Goal: Use online tool/utility: Utilize a website feature to perform a specific function

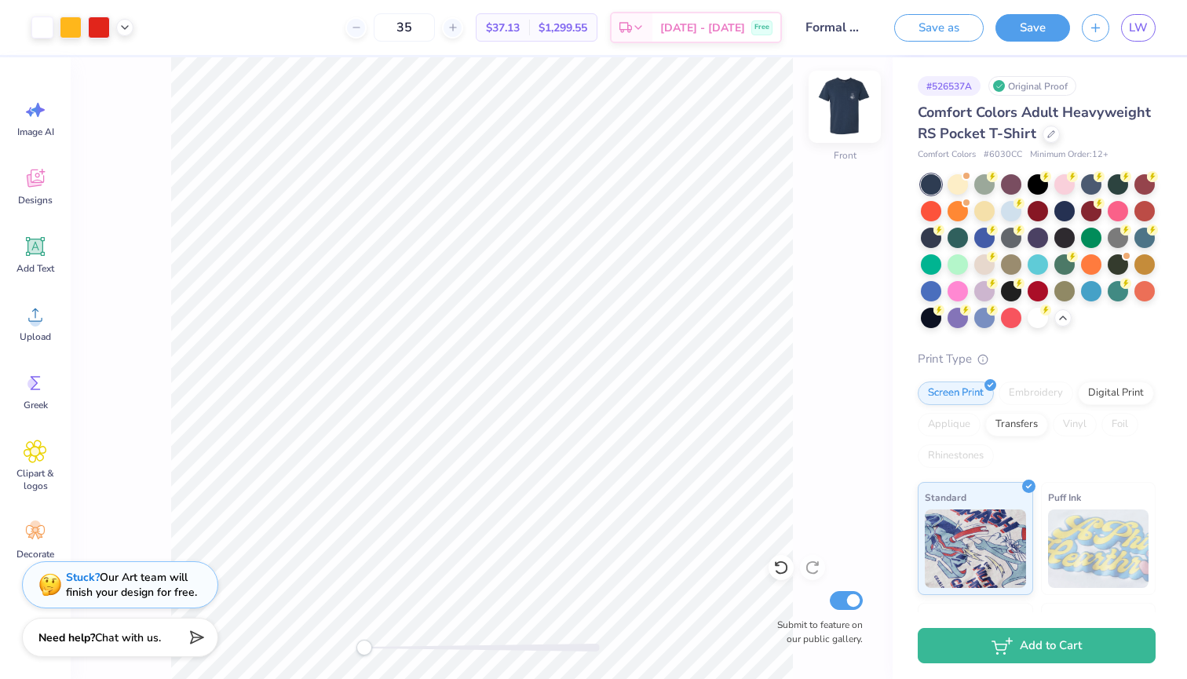
click at [843, 107] on img at bounding box center [844, 106] width 63 height 63
click at [843, 107] on img at bounding box center [844, 106] width 31 height 31
click at [1039, 33] on button "Save" at bounding box center [1032, 25] width 75 height 27
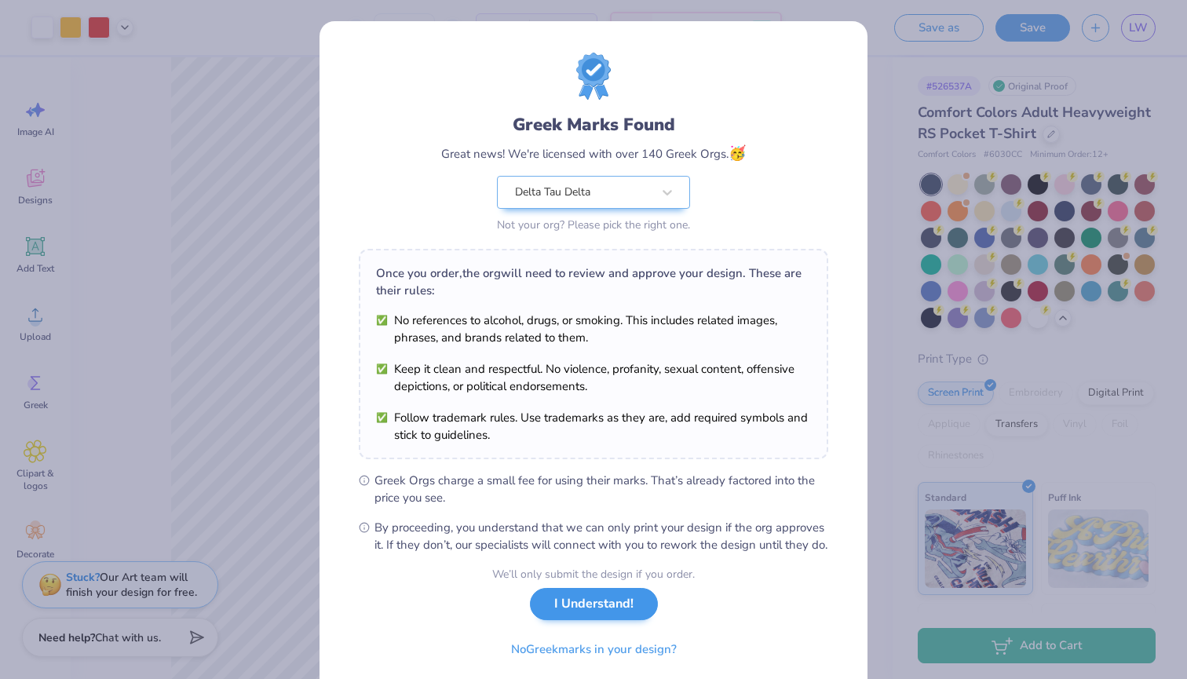
click at [629, 620] on button "I Understand!" at bounding box center [594, 604] width 128 height 32
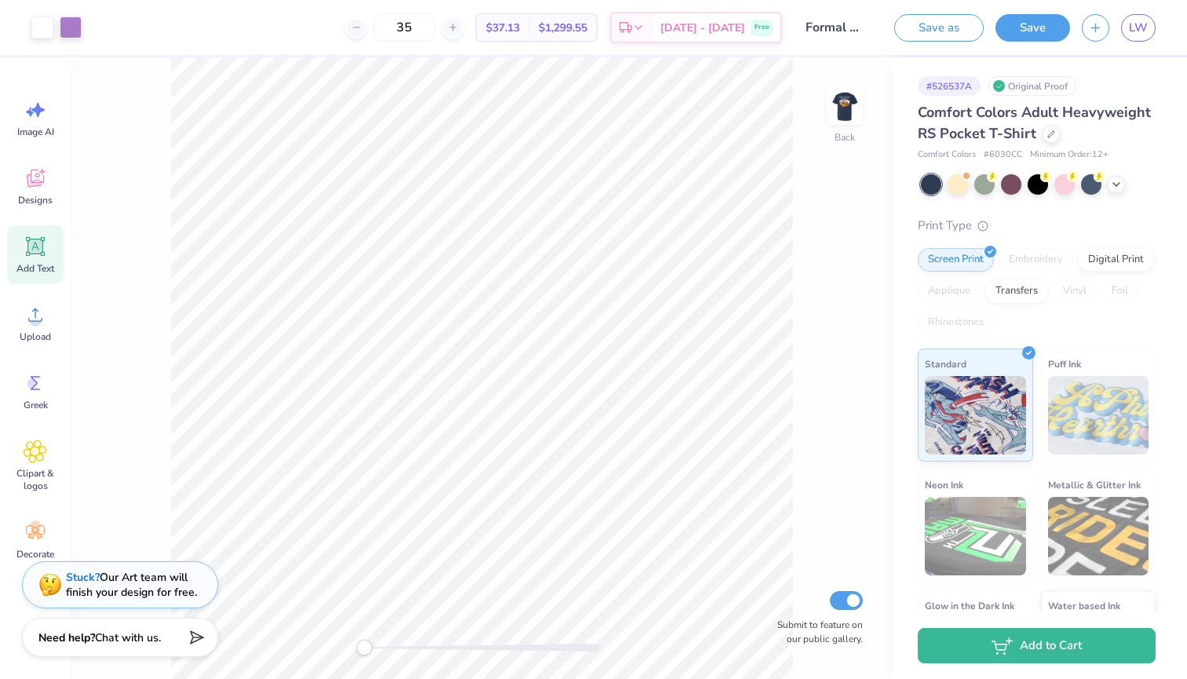
click at [41, 241] on icon at bounding box center [35, 246] width 15 height 15
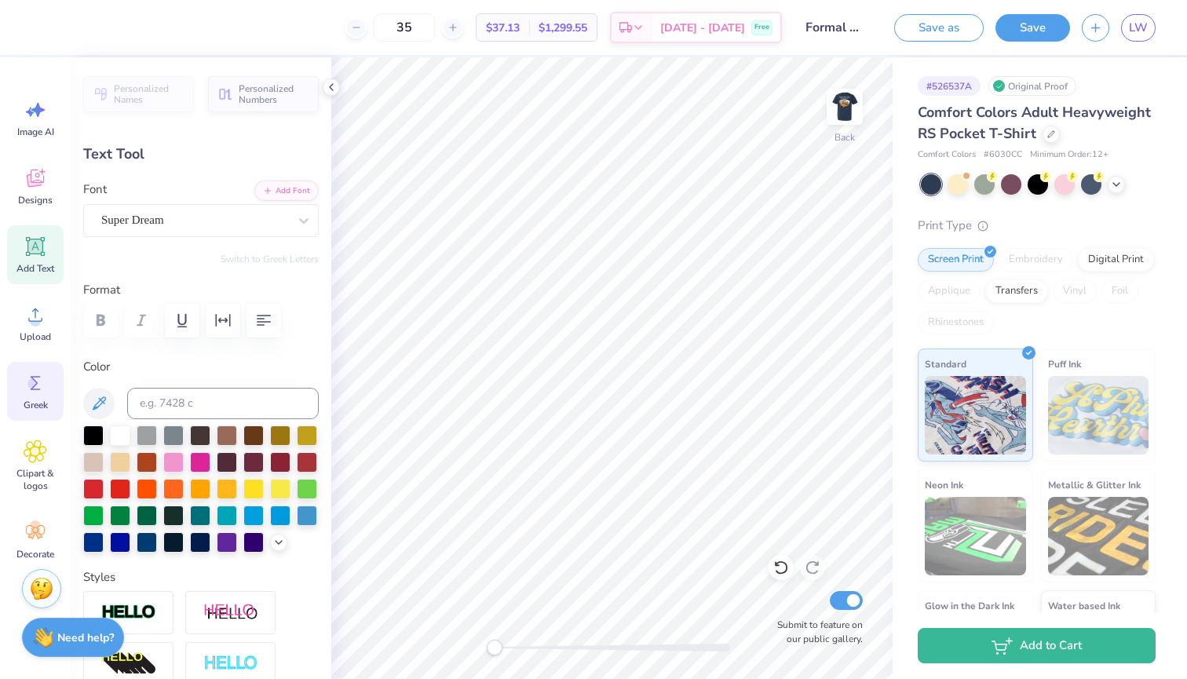
click at [38, 371] on icon at bounding box center [36, 383] width 24 height 24
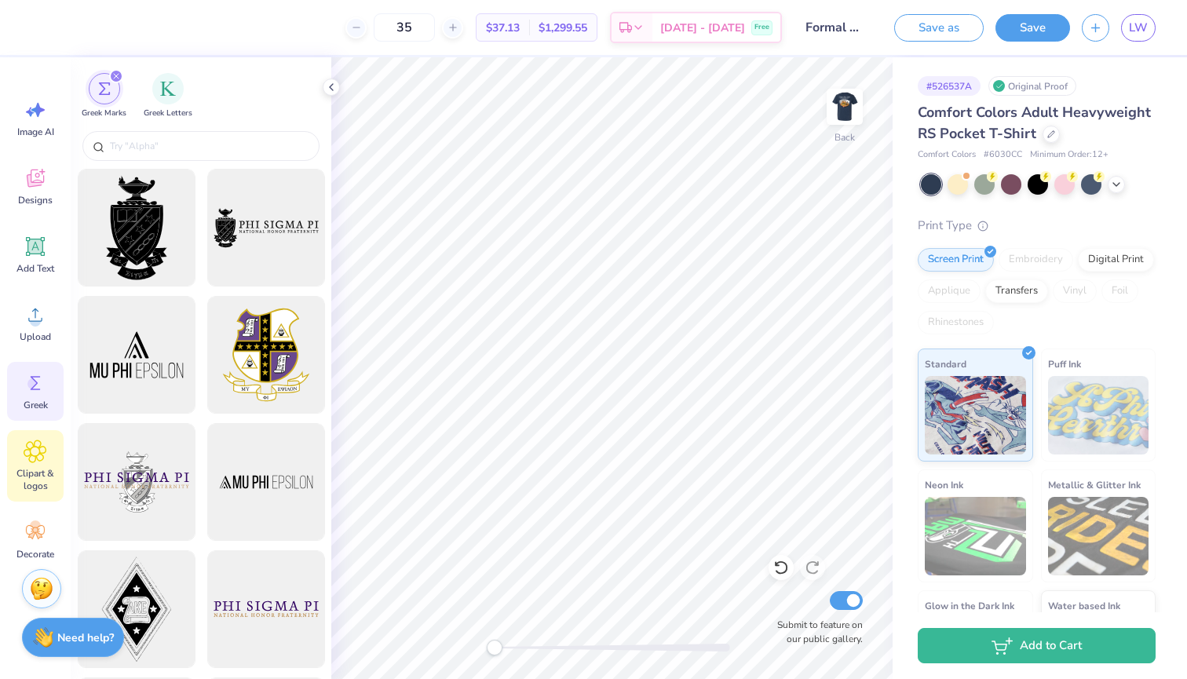
click at [34, 456] on icon at bounding box center [35, 451] width 9 height 9
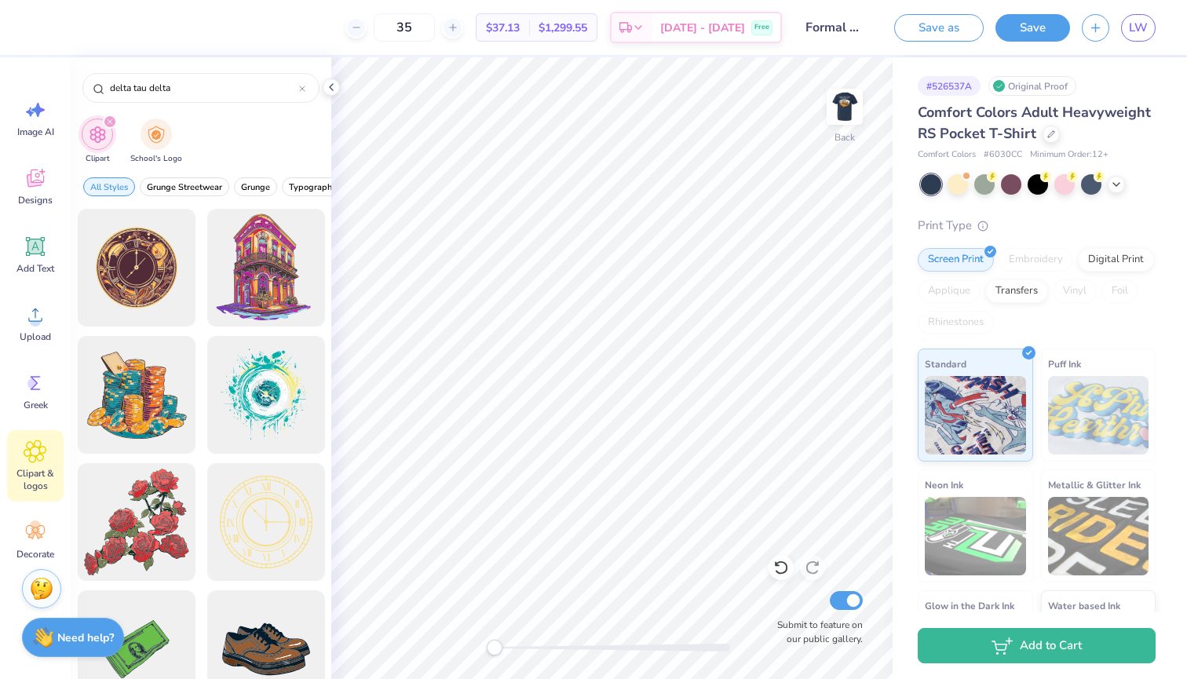
type input "delta tau delta"
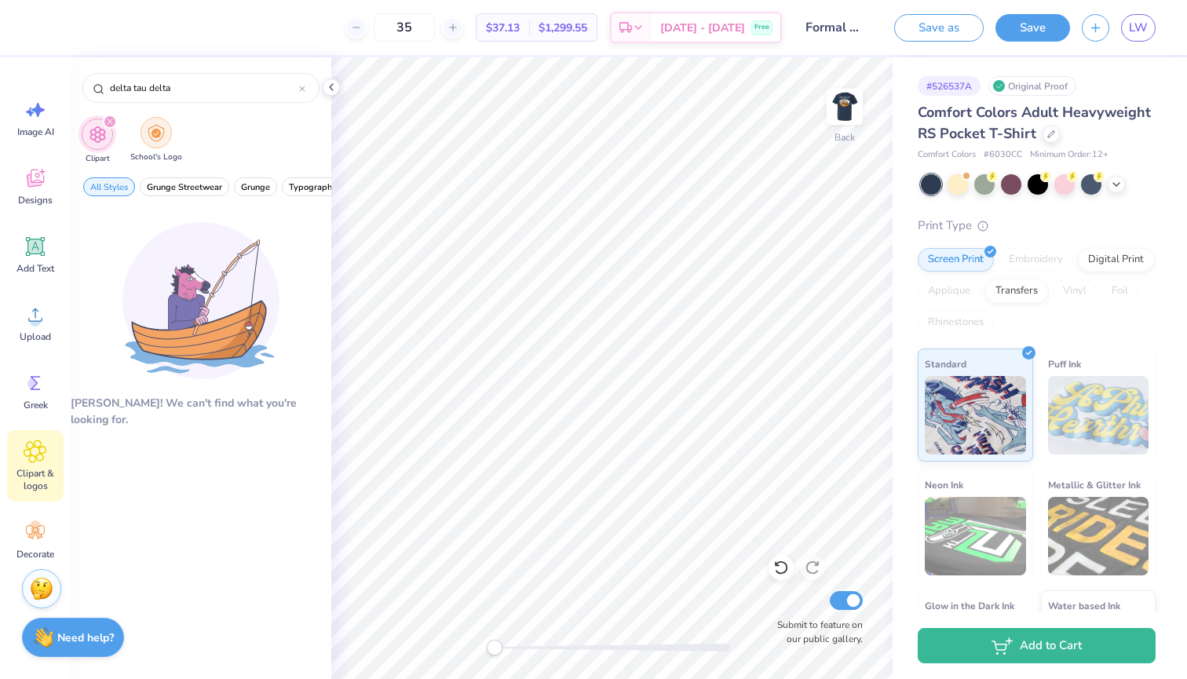
click at [152, 140] on img "filter for School's Logo" at bounding box center [156, 133] width 17 height 18
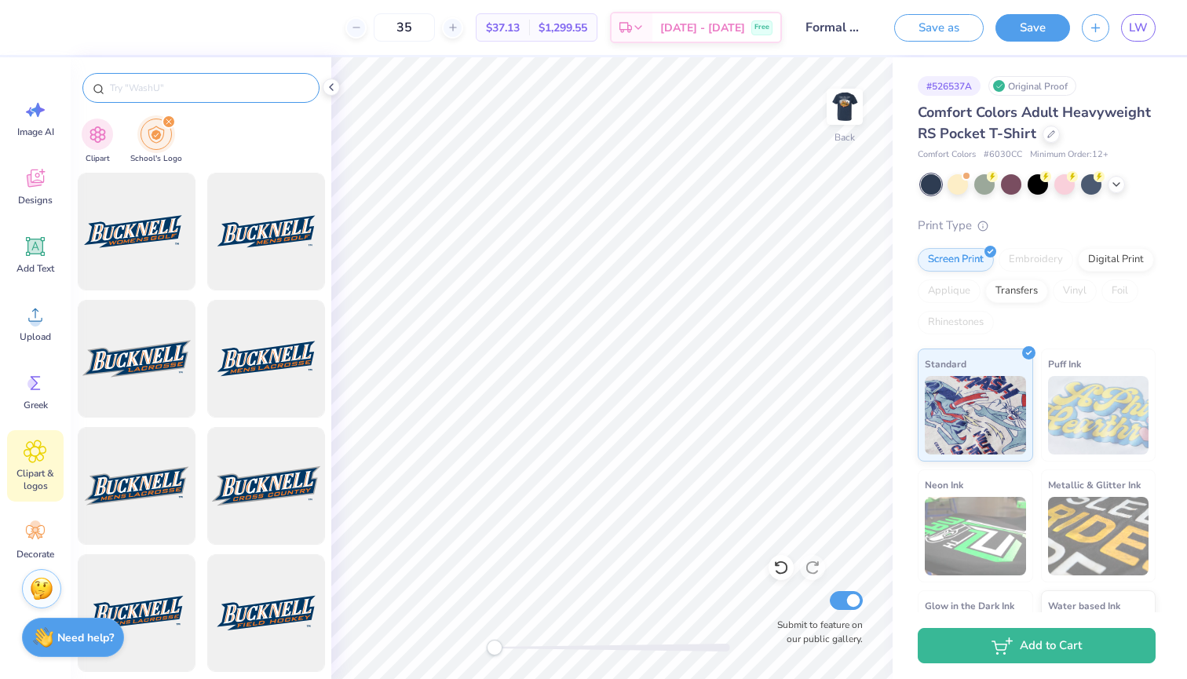
click at [206, 84] on input "text" at bounding box center [208, 88] width 201 height 16
type input "delta tau delta"
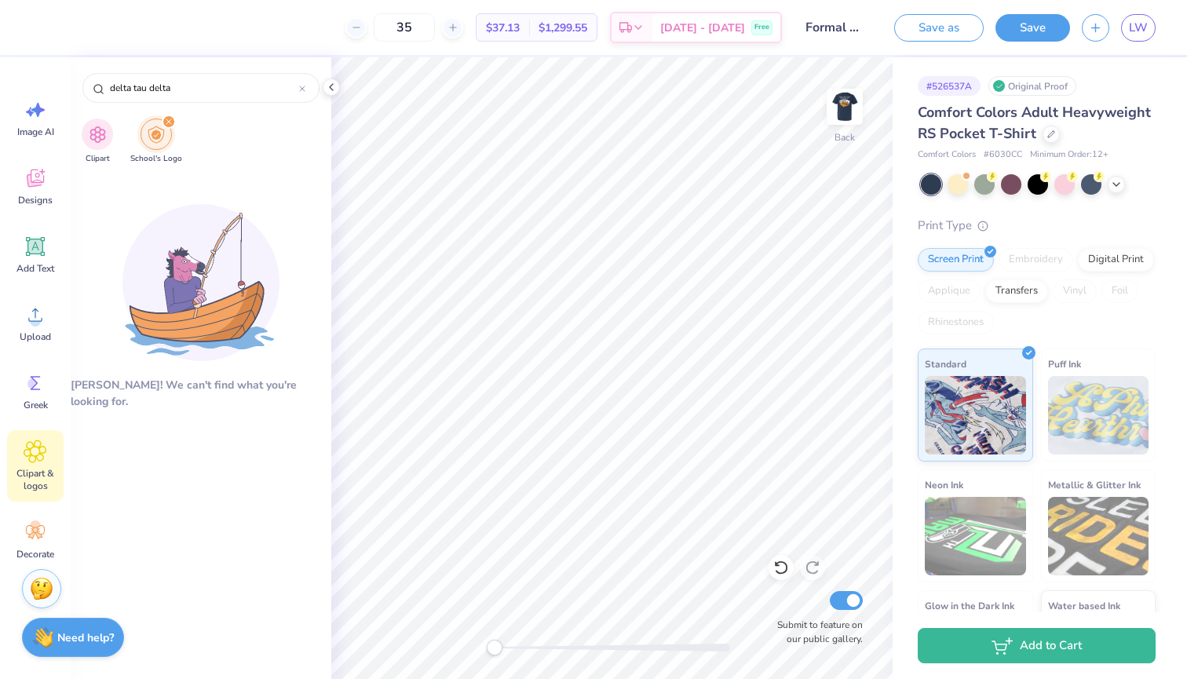
click at [167, 121] on icon "filter for School's Logo" at bounding box center [169, 121] width 6 height 6
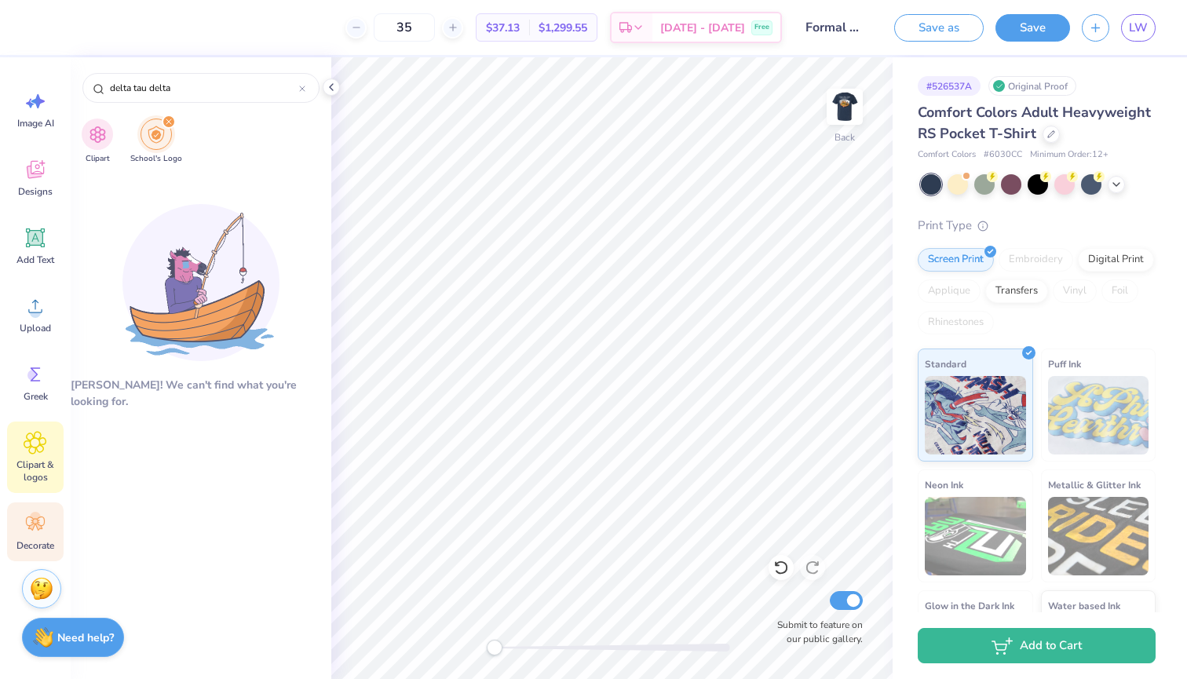
scroll to position [9, 0]
click at [42, 512] on icon at bounding box center [36, 524] width 24 height 24
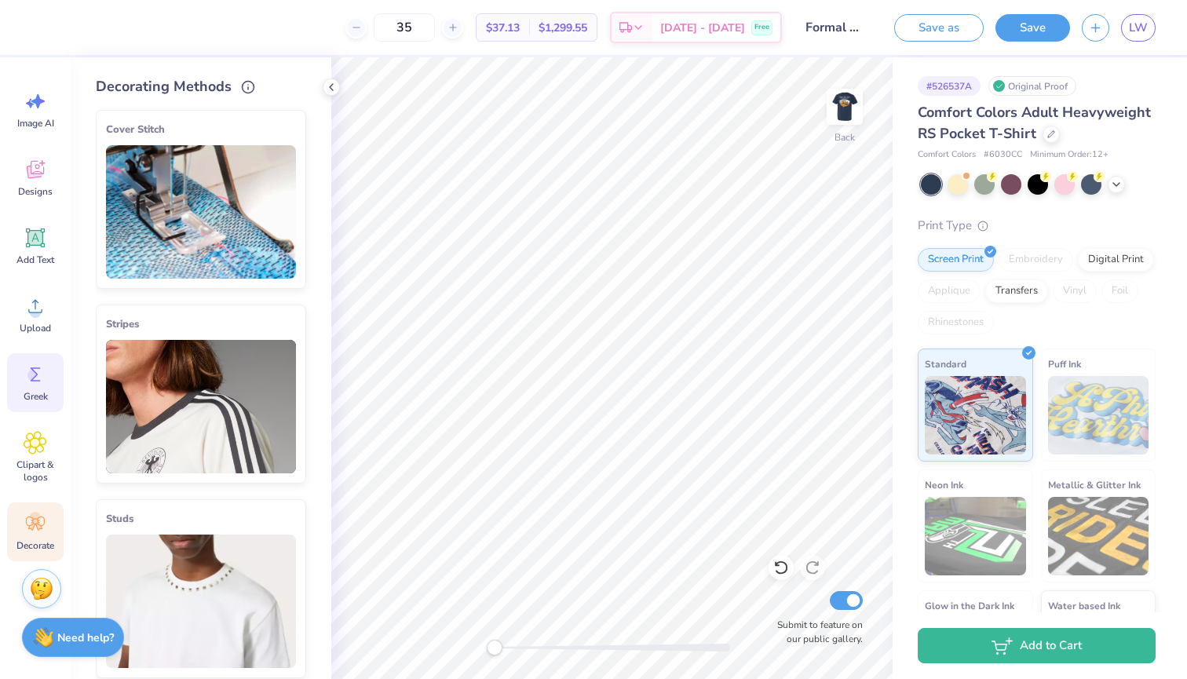
click at [37, 373] on circle at bounding box center [32, 375] width 11 height 11
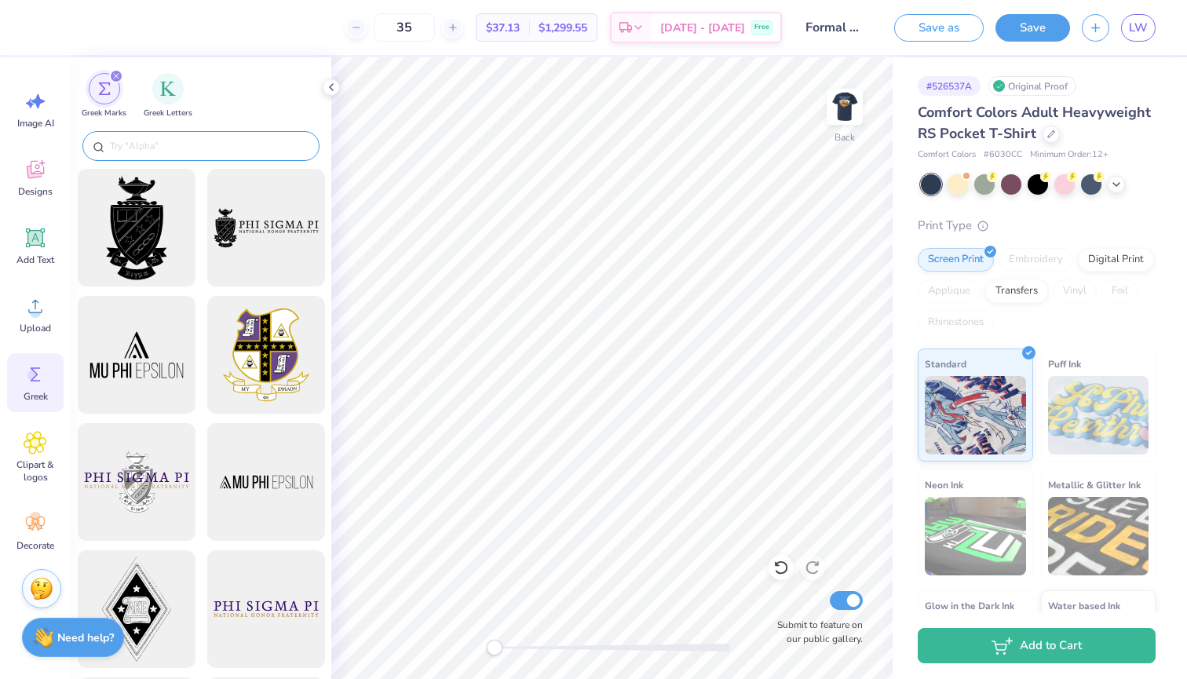
click at [185, 144] on input "text" at bounding box center [208, 146] width 201 height 16
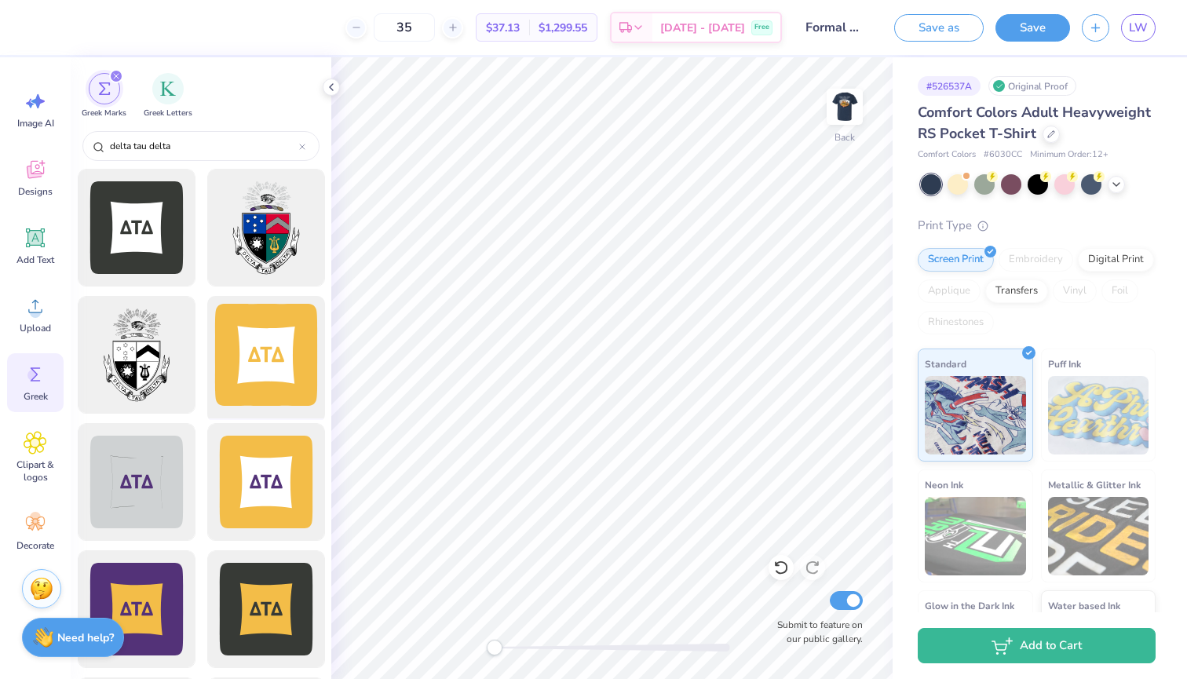
type input "delta tau delta"
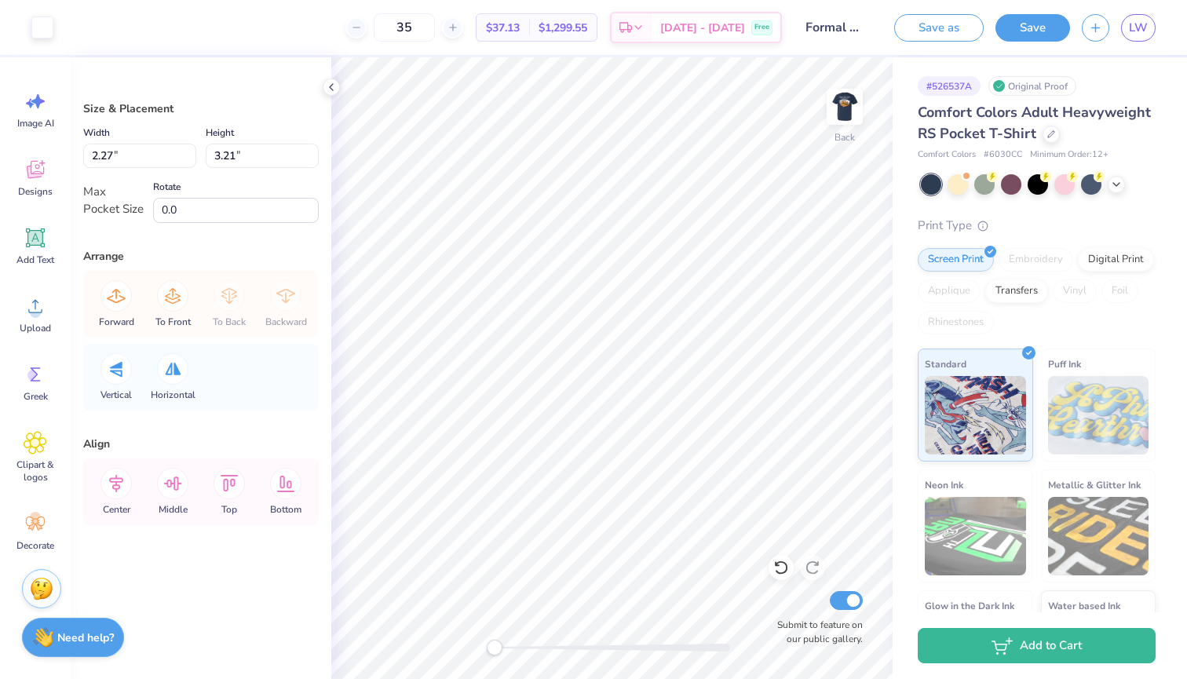
type input "0.46"
type input "0.64"
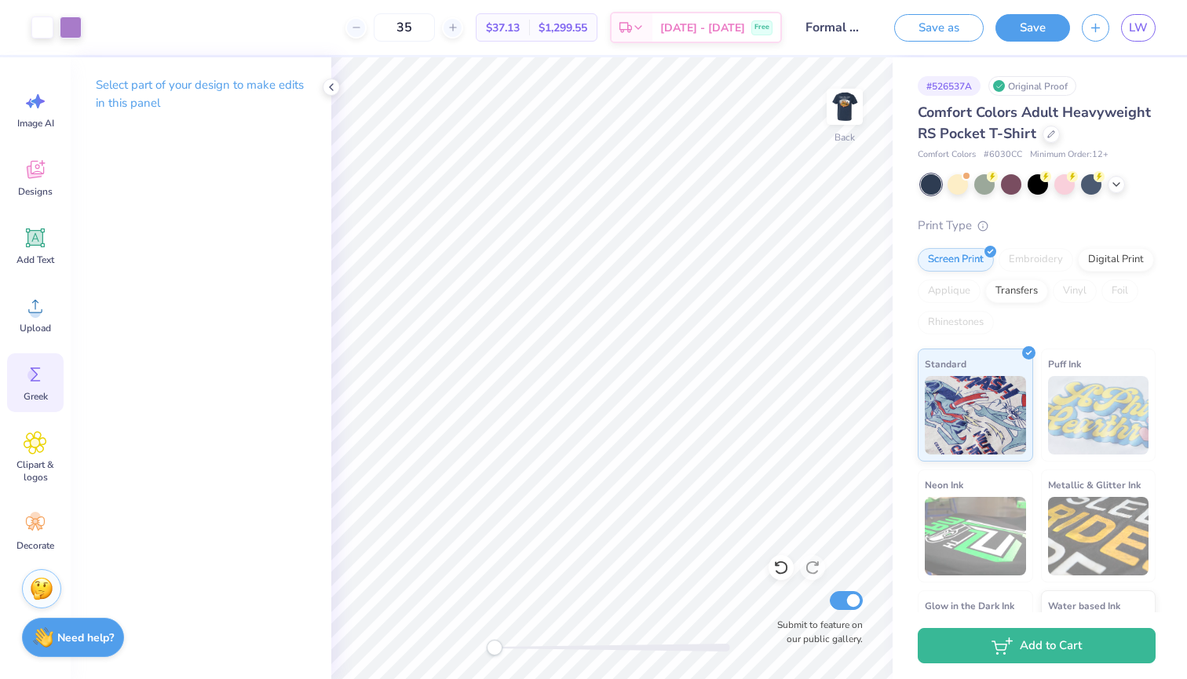
click at [31, 381] on icon at bounding box center [36, 374] width 10 height 14
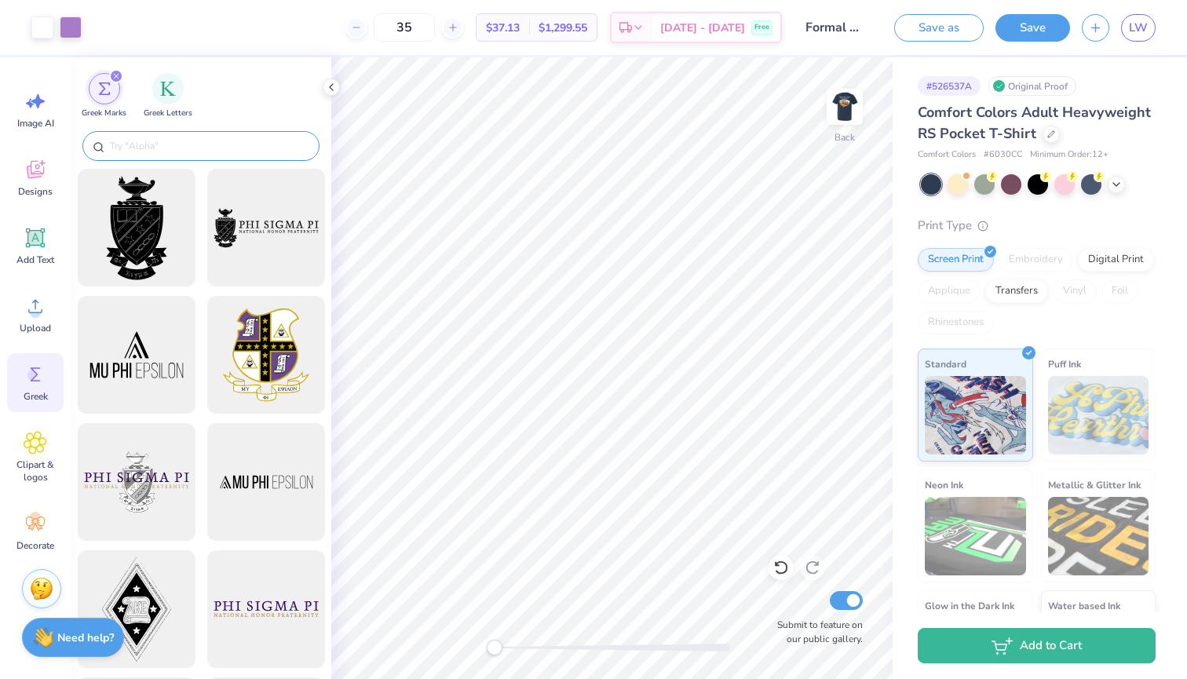
click at [209, 134] on div at bounding box center [200, 146] width 237 height 30
click at [207, 145] on input "text" at bounding box center [208, 146] width 201 height 16
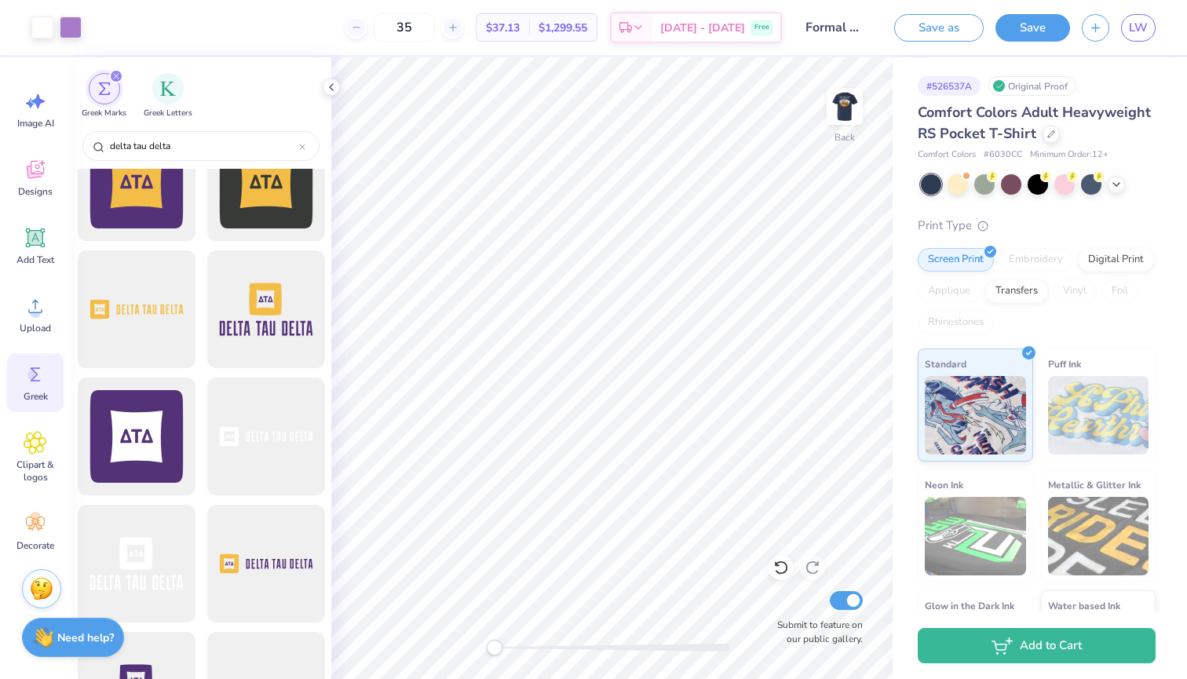
scroll to position [447, 0]
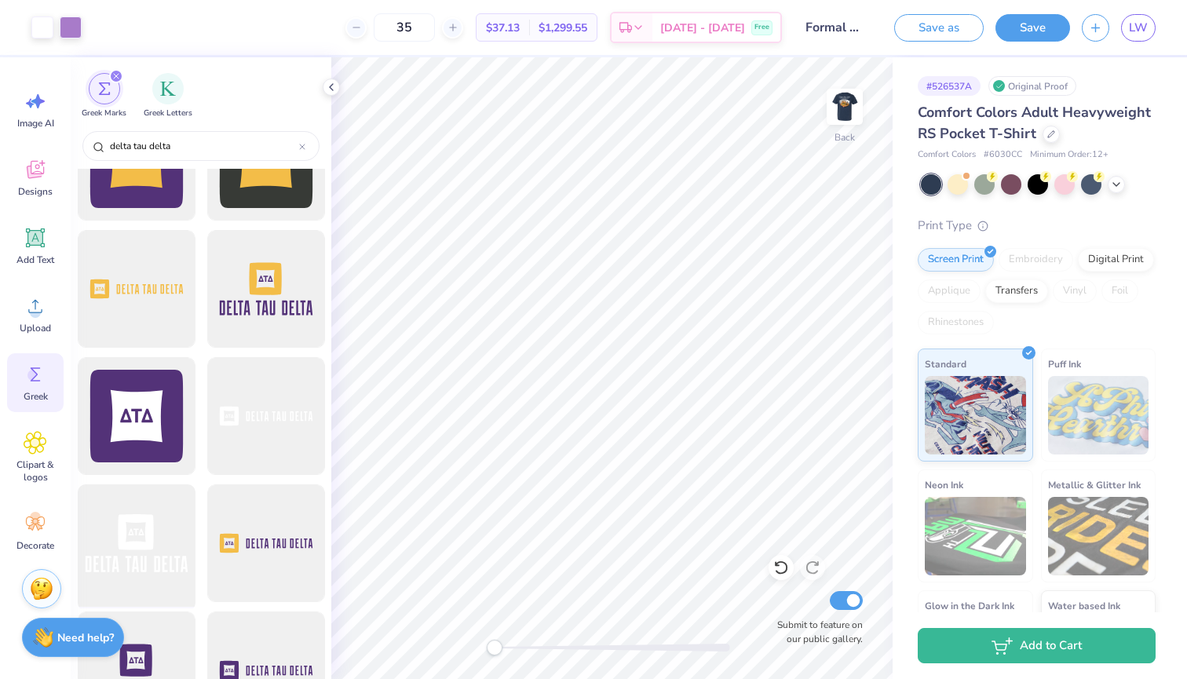
type input "delta tau delta"
click at [136, 528] on div at bounding box center [135, 543] width 129 height 129
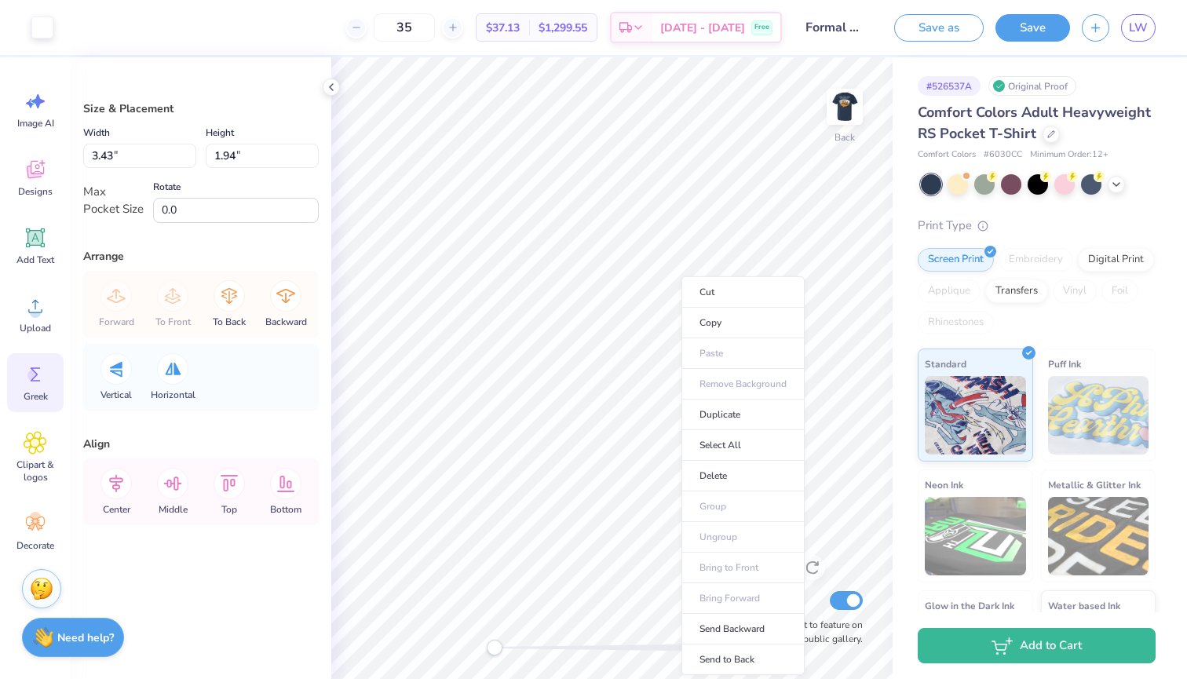
click at [27, 381] on icon at bounding box center [36, 375] width 24 height 24
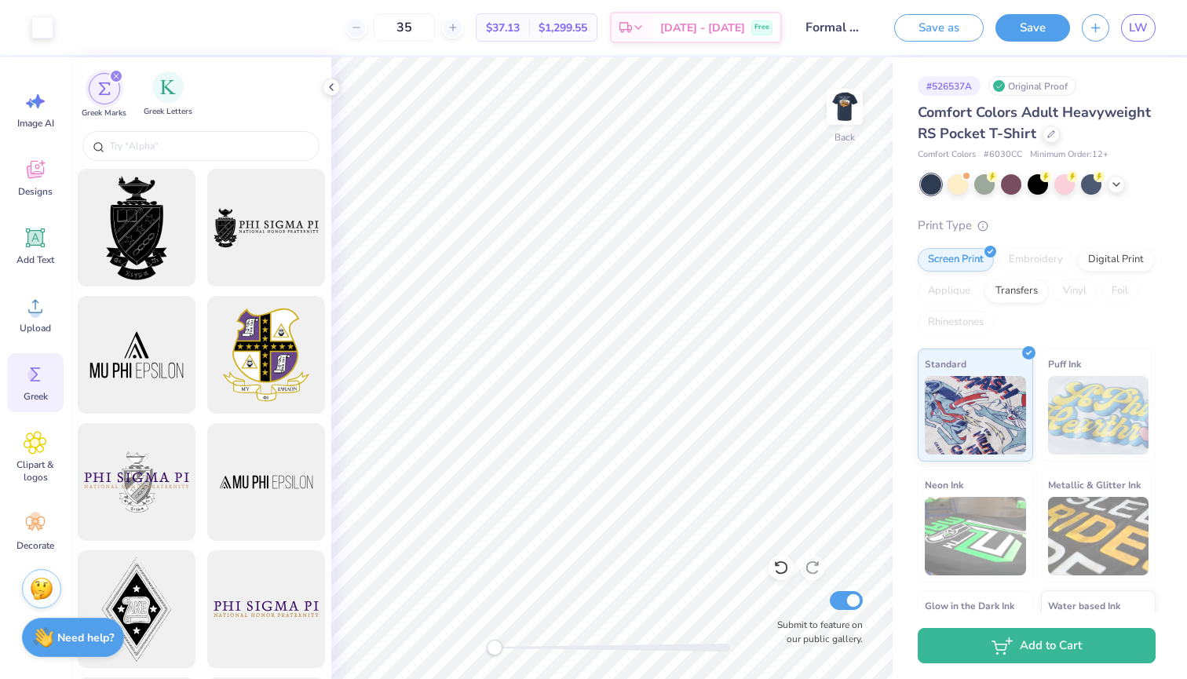
click at [168, 109] on span "Greek Letters" at bounding box center [168, 112] width 49 height 12
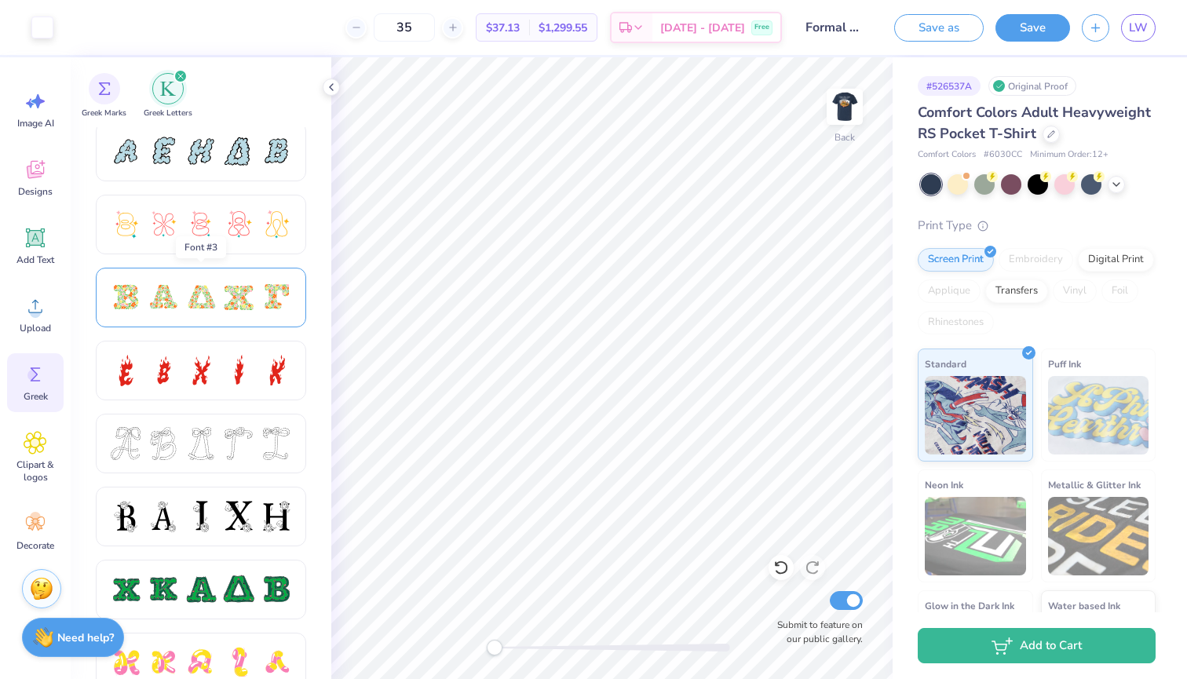
scroll to position [486, 0]
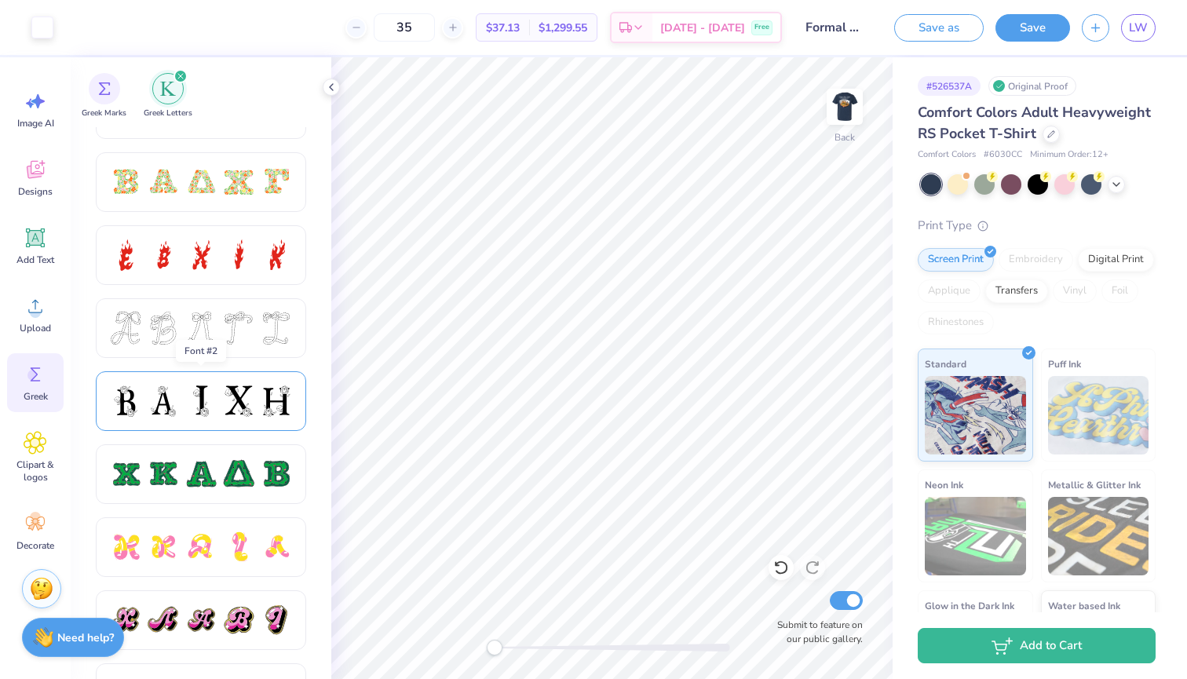
click at [233, 407] on div at bounding box center [238, 401] width 33 height 33
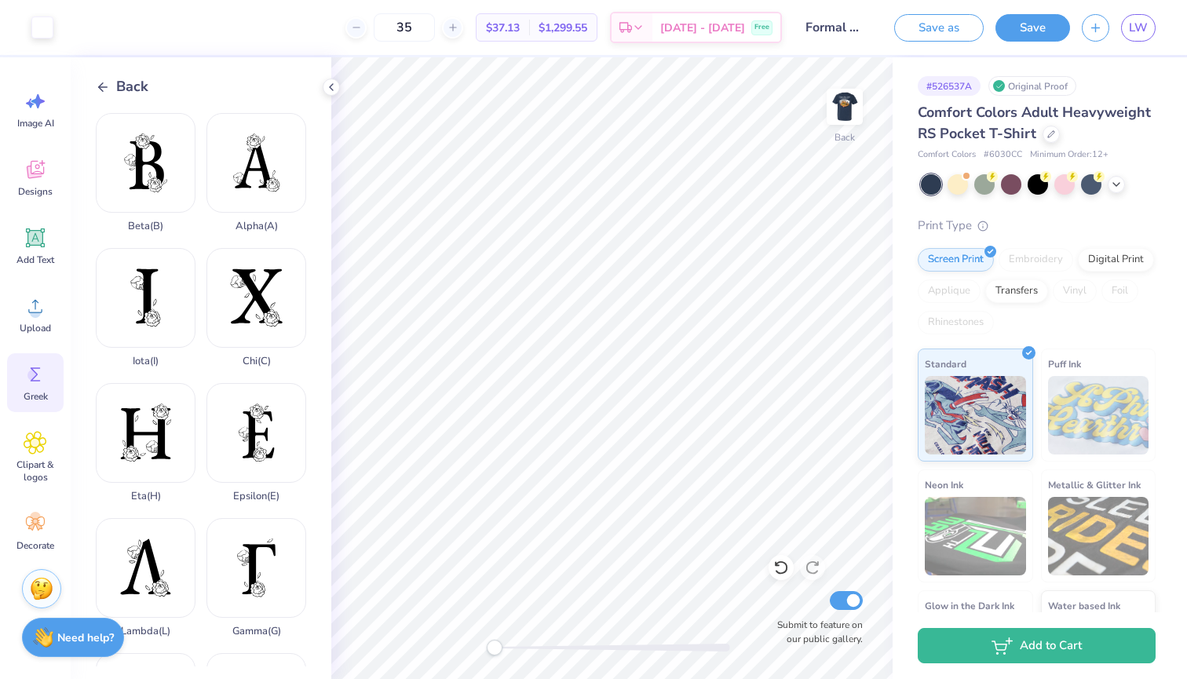
click at [113, 92] on div "Back" at bounding box center [122, 86] width 53 height 21
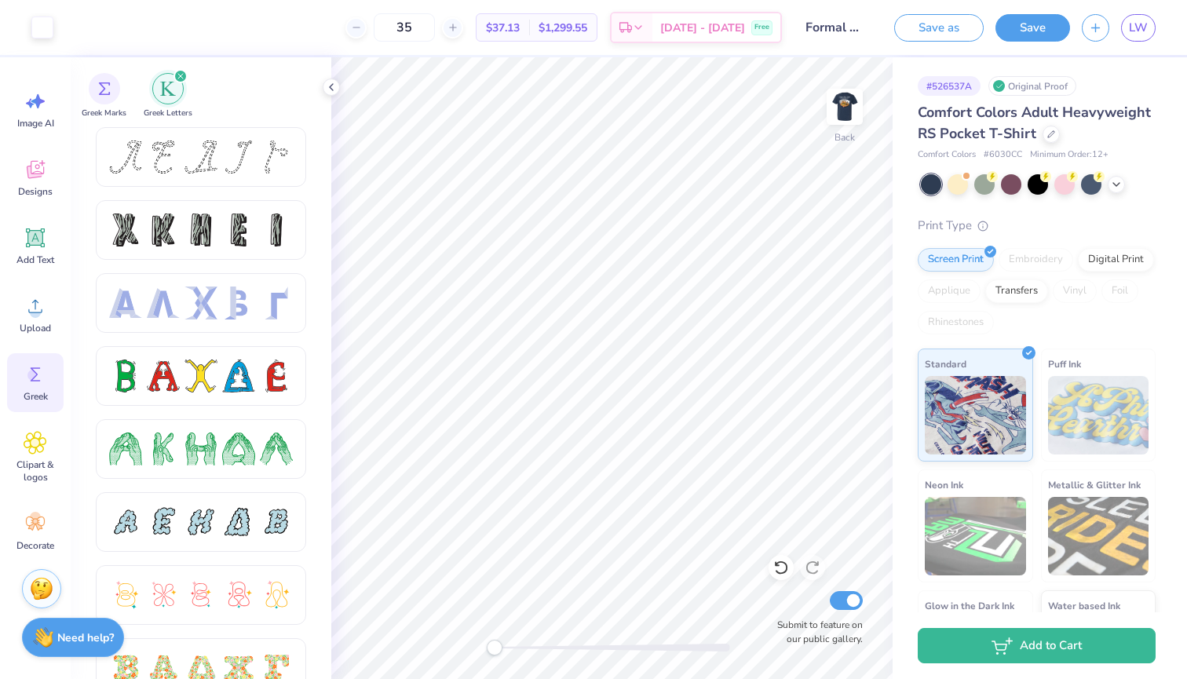
scroll to position [0, 0]
